Goal: Browse casually

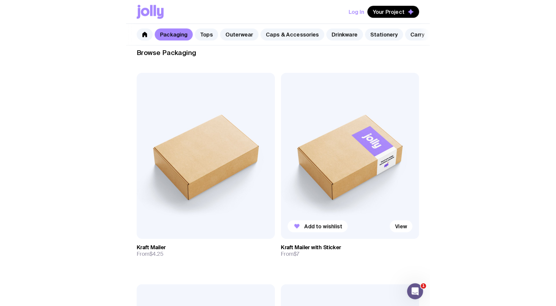
scroll to position [89, 0]
